Goal: Use online tool/utility

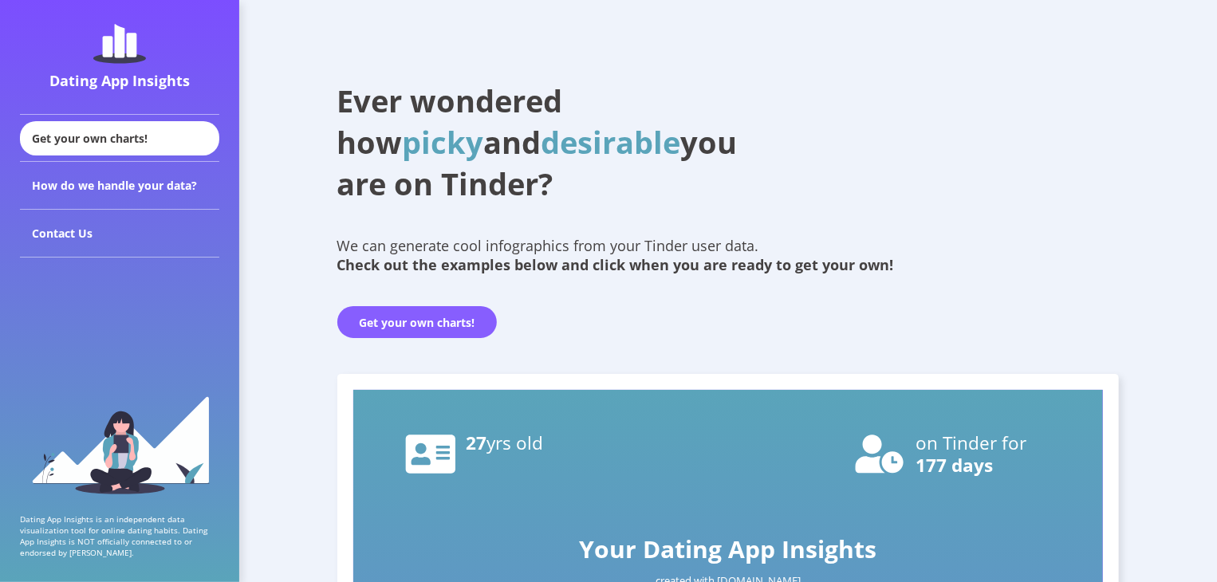
click at [414, 326] on button "Get your own charts!" at bounding box center [416, 322] width 159 height 32
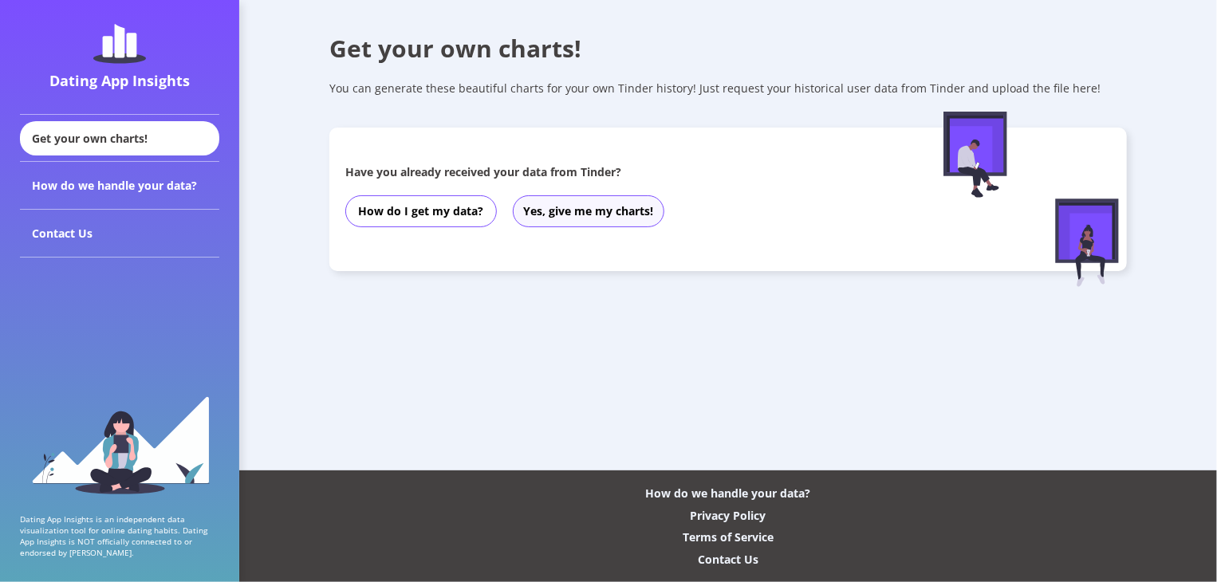
click at [612, 224] on button "Yes, give me my charts!" at bounding box center [589, 211] width 152 height 32
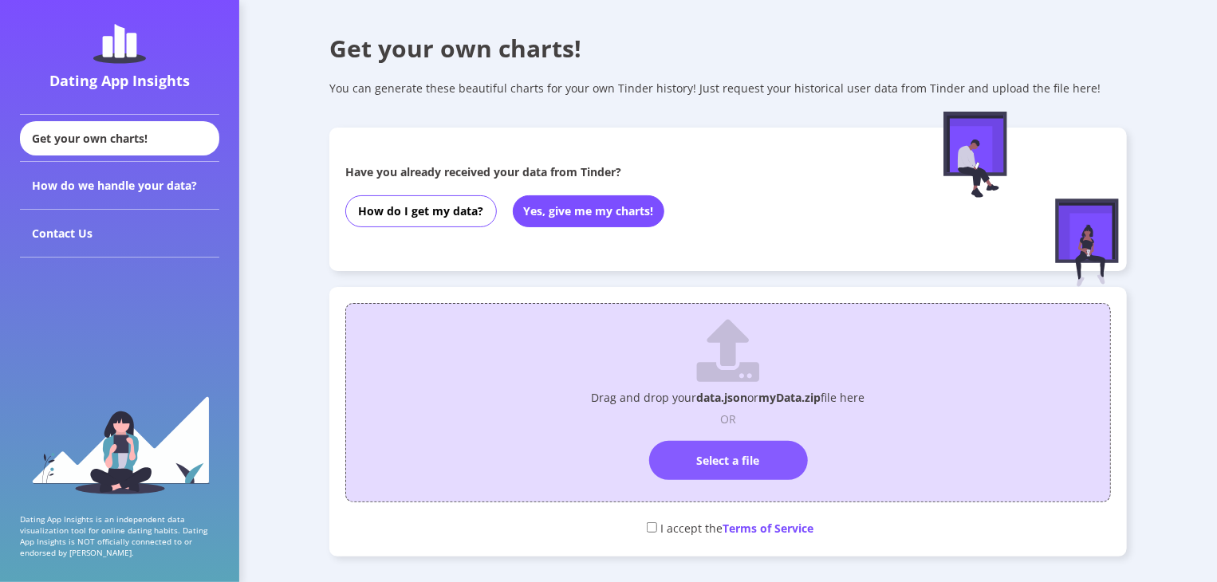
click at [742, 470] on label "Select a file" at bounding box center [728, 460] width 159 height 39
click at [728, 434] on input "Select a file" at bounding box center [728, 434] width 0 height 0
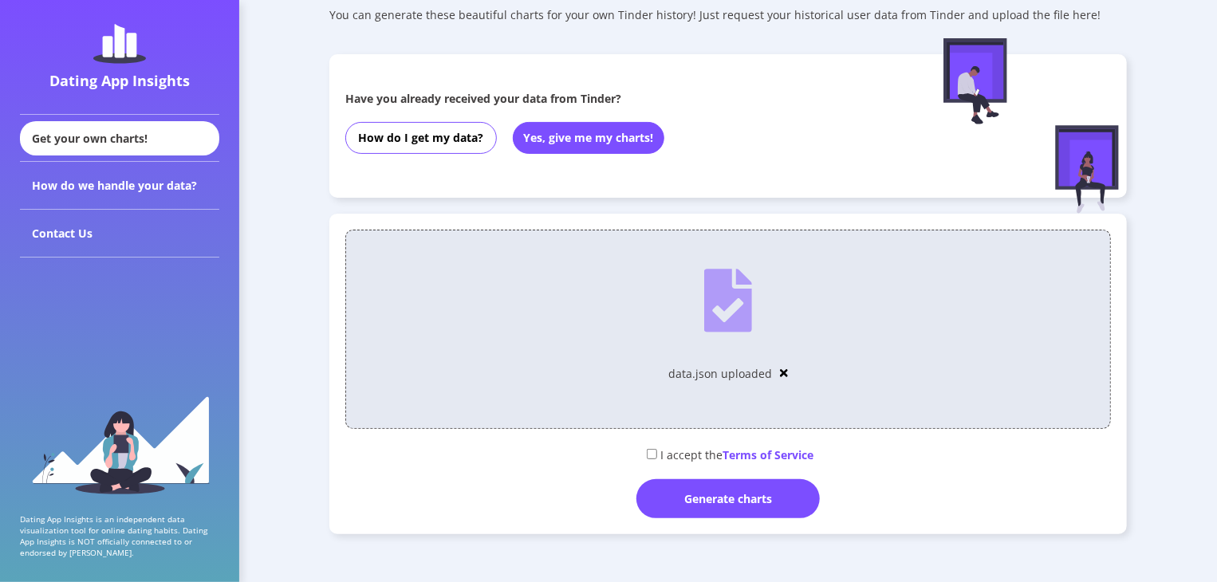
scroll to position [80, 0]
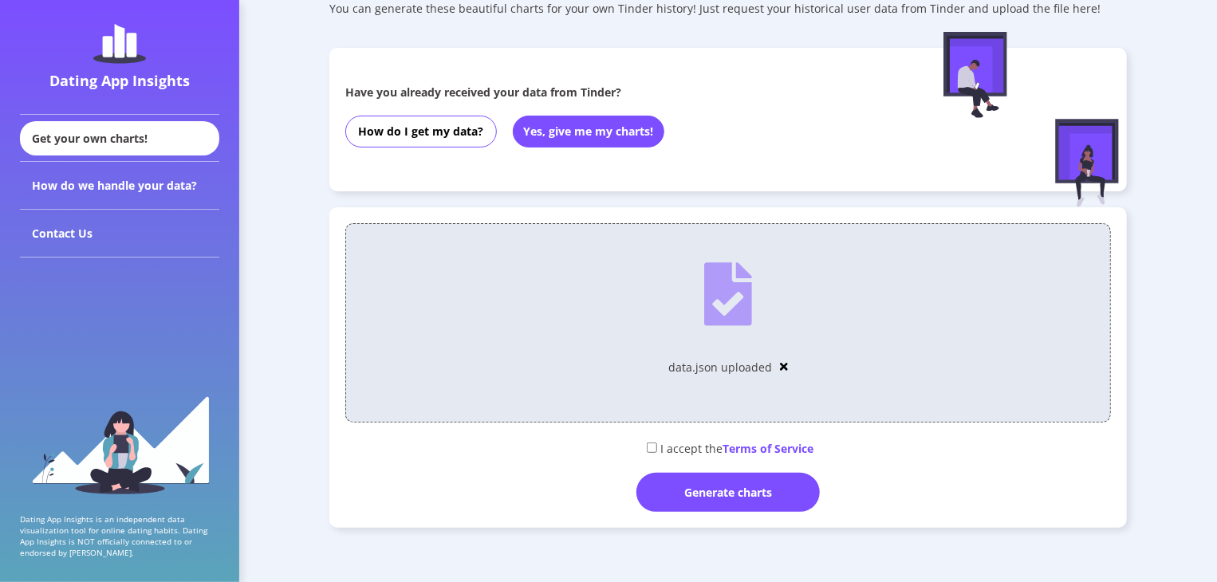
click at [651, 438] on div "I accept the Terms of Service" at bounding box center [728, 448] width 766 height 26
click at [655, 444] on div "I accept the Terms of Service" at bounding box center [728, 448] width 766 height 26
click at [647, 450] on input "checkbox" at bounding box center [652, 448] width 10 height 10
checkbox input "true"
click at [664, 488] on div "Generate charts" at bounding box center [727, 492] width 183 height 39
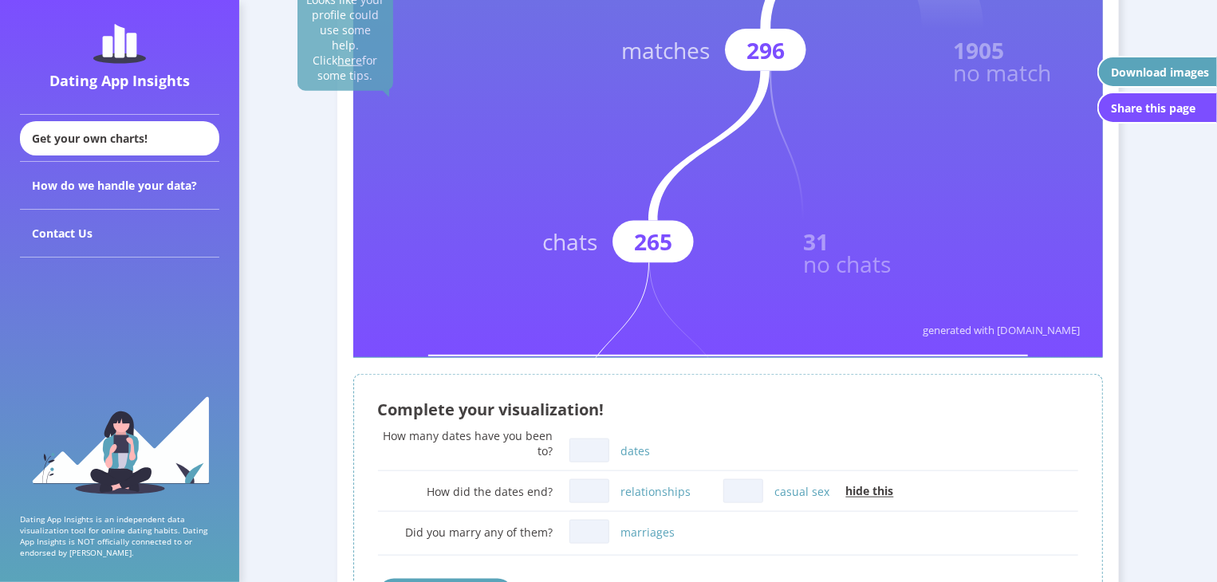
scroll to position [718, 0]
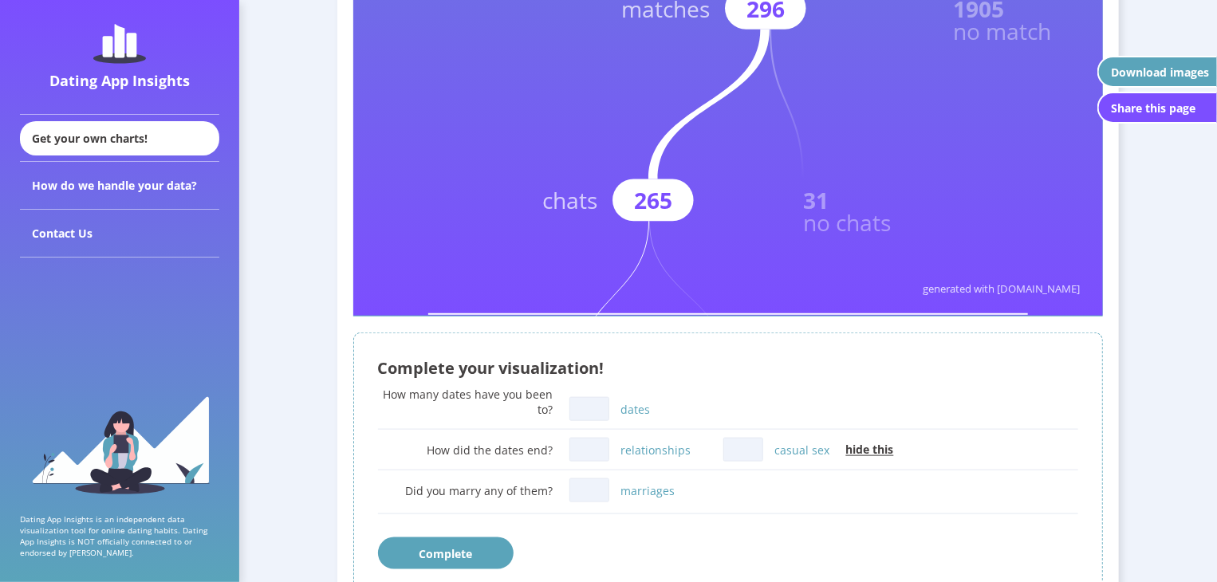
click at [594, 411] on input "dates" at bounding box center [589, 409] width 40 height 24
type input "1"
click at [747, 451] on input "casual sex" at bounding box center [743, 450] width 40 height 24
type input "1"
click at [780, 518] on div "Did you marry any of them? marriages" at bounding box center [728, 498] width 701 height 47
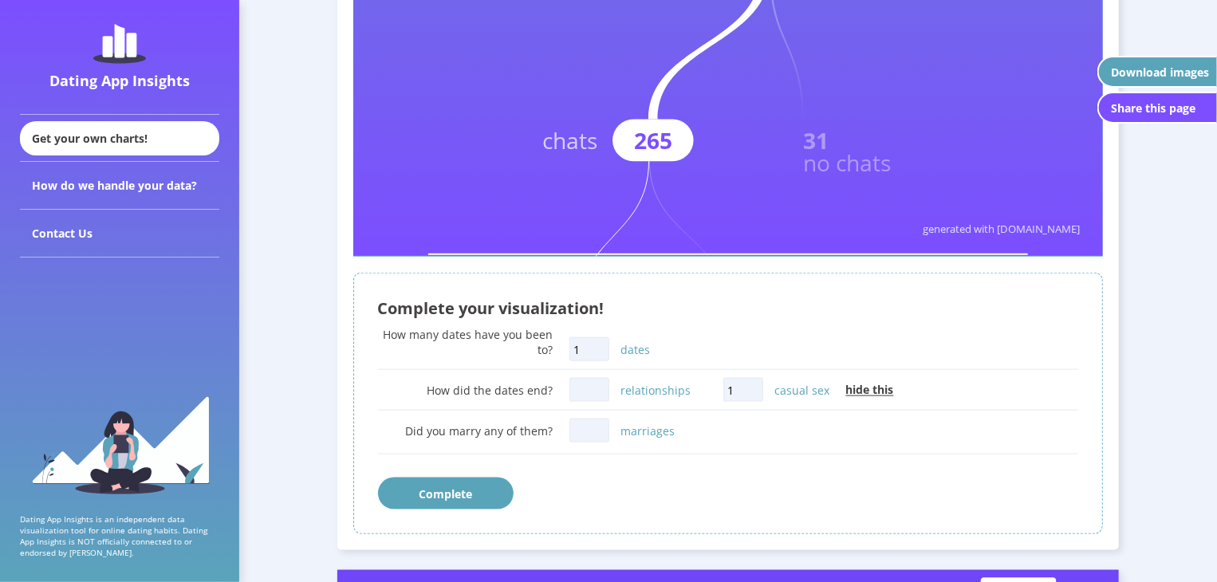
scroll to position [797, 0]
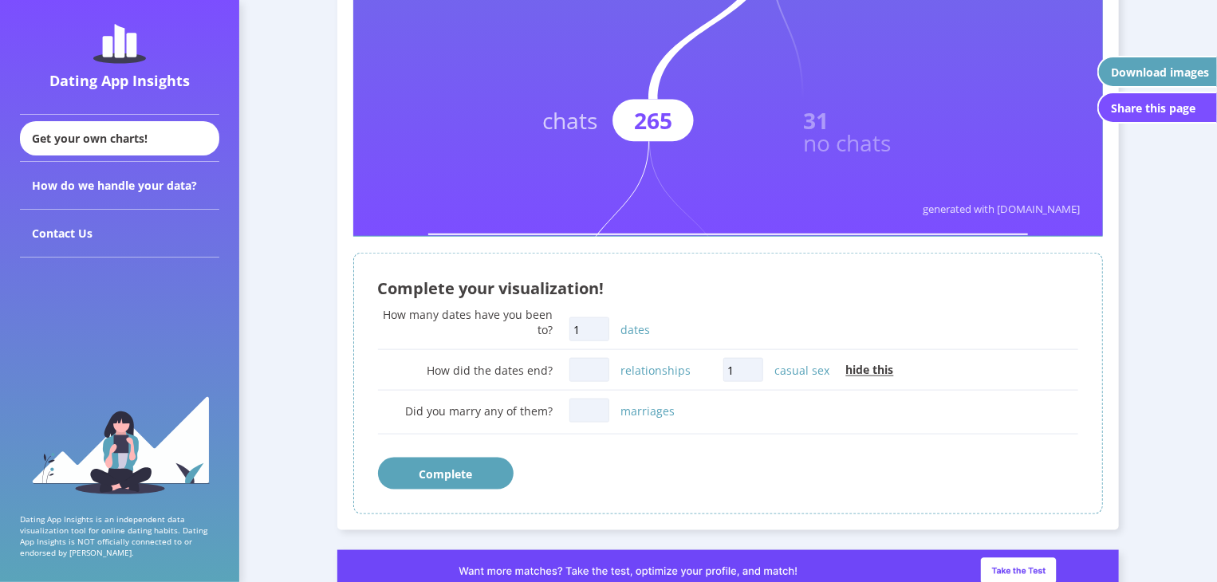
click at [439, 471] on button "Complete" at bounding box center [446, 474] width 136 height 32
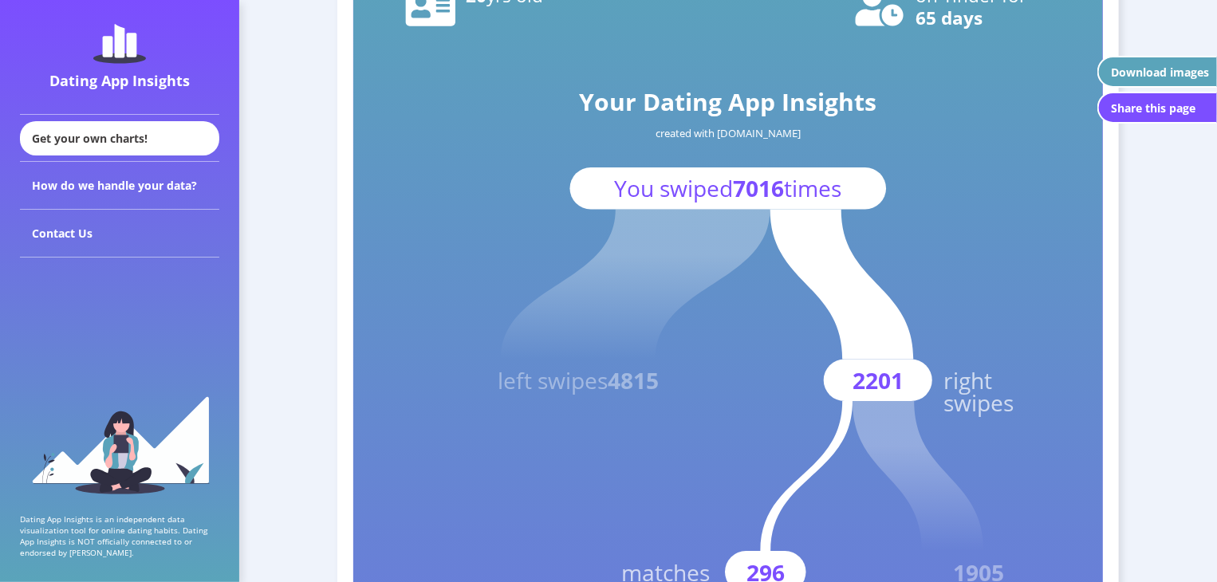
scroll to position [239, 0]
